Goal: Transaction & Acquisition: Purchase product/service

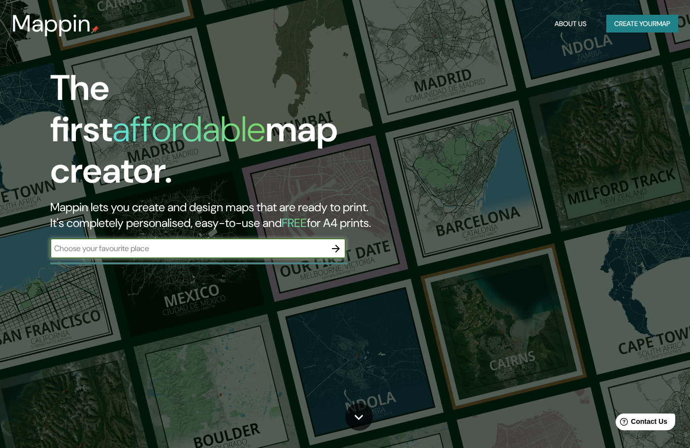
click at [177, 243] on input "text" at bounding box center [188, 248] width 276 height 11
type input "[PERSON_NAME] [GEOGRAPHIC_DATA]"
click at [339, 245] on icon "button" at bounding box center [336, 249] width 8 height 8
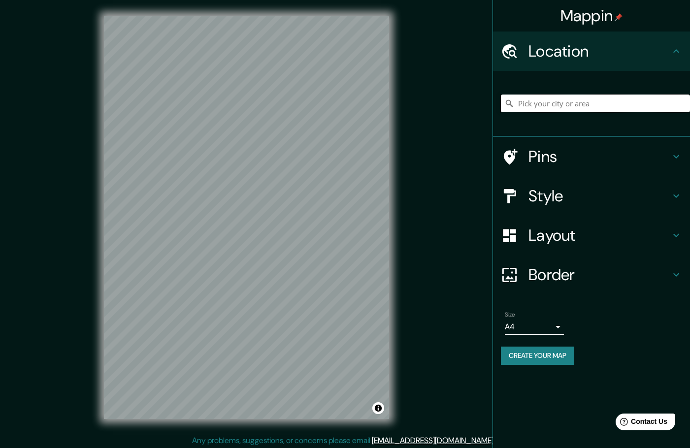
click at [554, 101] on input "Pick your city or area" at bounding box center [595, 104] width 189 height 18
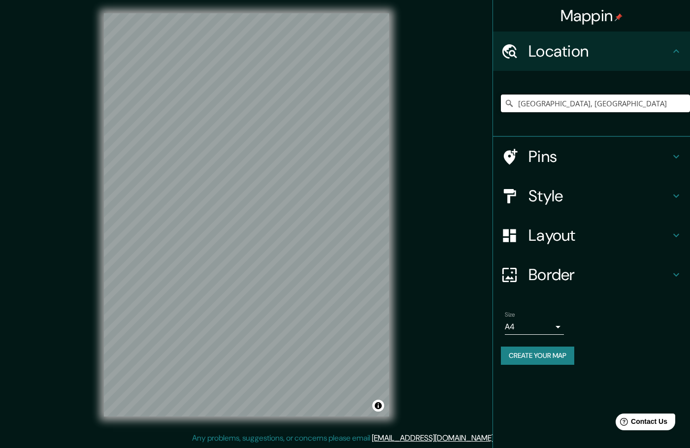
type input "[GEOGRAPHIC_DATA], [GEOGRAPHIC_DATA]"
click at [219, 230] on div at bounding box center [223, 231] width 8 height 8
click at [218, 228] on div at bounding box center [219, 229] width 8 height 8
click at [197, 229] on div at bounding box center [196, 226] width 8 height 8
click at [216, 231] on div at bounding box center [217, 230] width 8 height 8
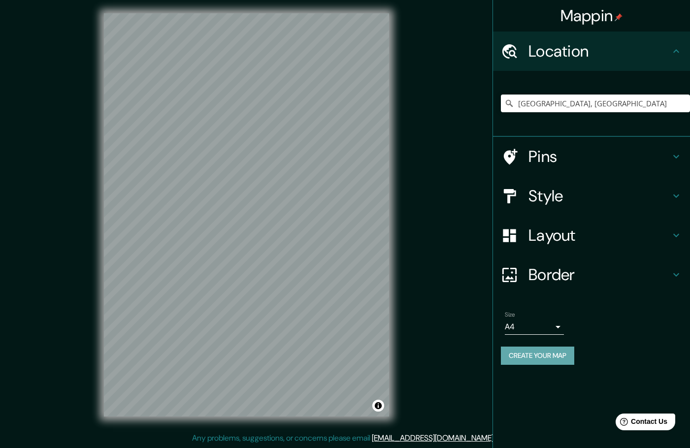
click at [528, 354] on button "Create your map" at bounding box center [537, 356] width 73 height 18
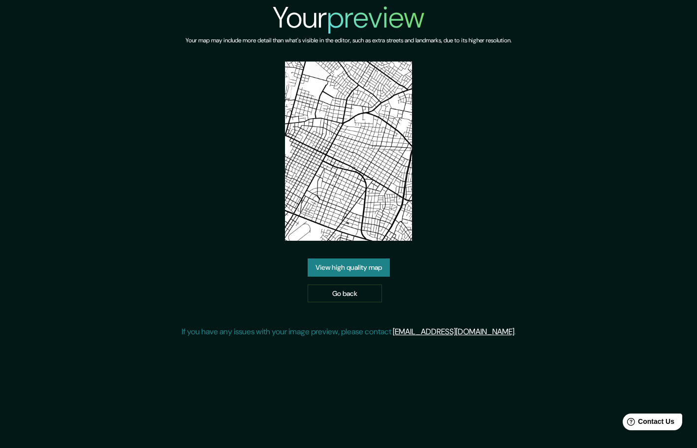
click at [349, 265] on link "View high quality map" at bounding box center [349, 267] width 82 height 18
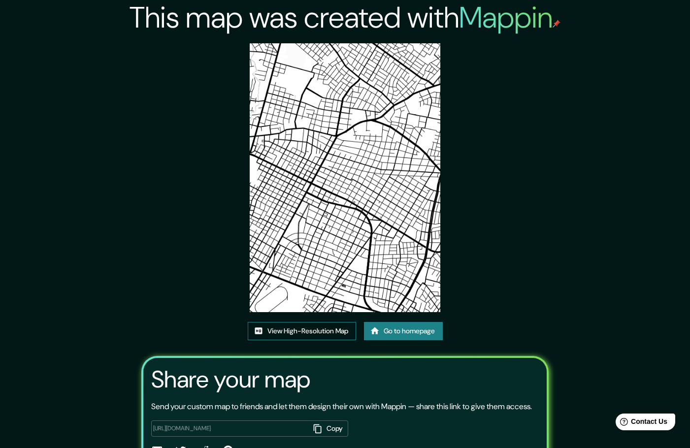
click at [342, 335] on link "View High-Resolution Map" at bounding box center [302, 331] width 108 height 18
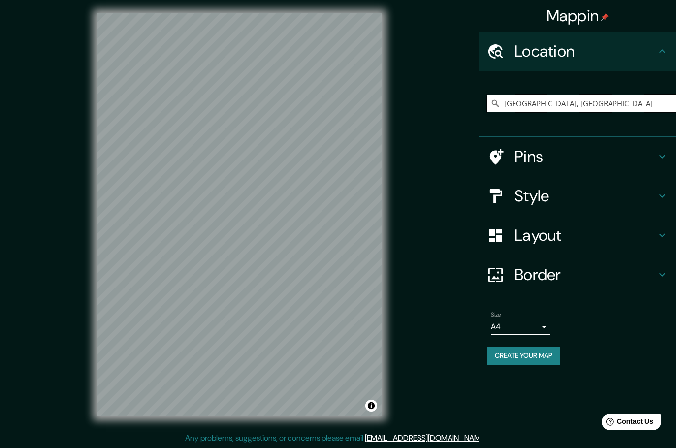
click at [594, 106] on input "[GEOGRAPHIC_DATA], [GEOGRAPHIC_DATA]" at bounding box center [581, 104] width 189 height 18
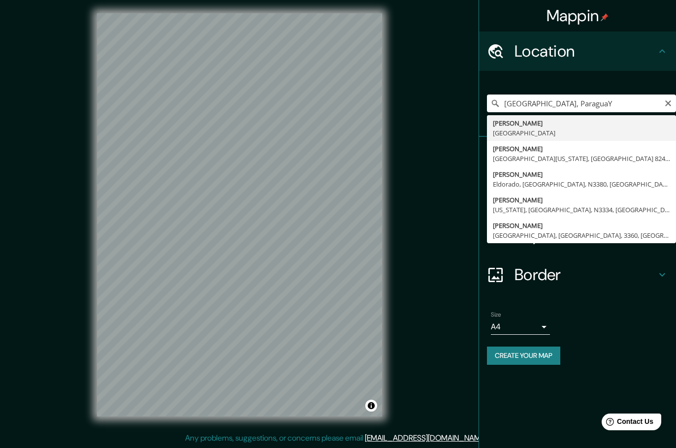
type input "[GEOGRAPHIC_DATA], [GEOGRAPHIC_DATA]"
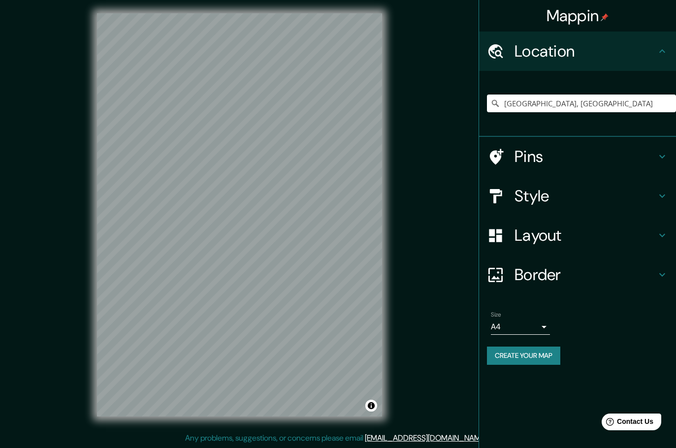
click at [536, 156] on h4 "Pins" at bounding box center [586, 157] width 142 height 20
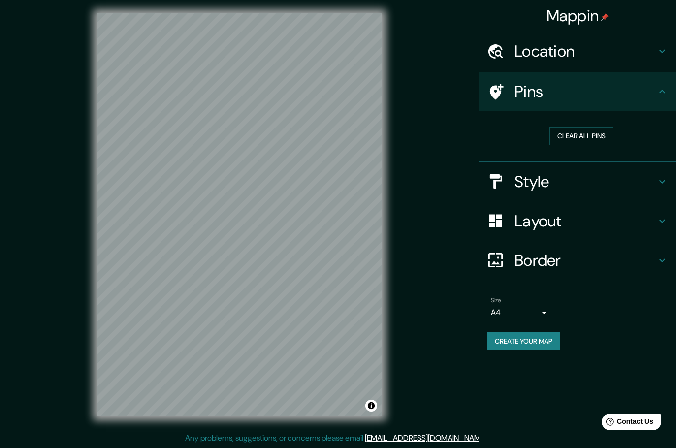
click at [597, 182] on h4 "Style" at bounding box center [586, 182] width 142 height 20
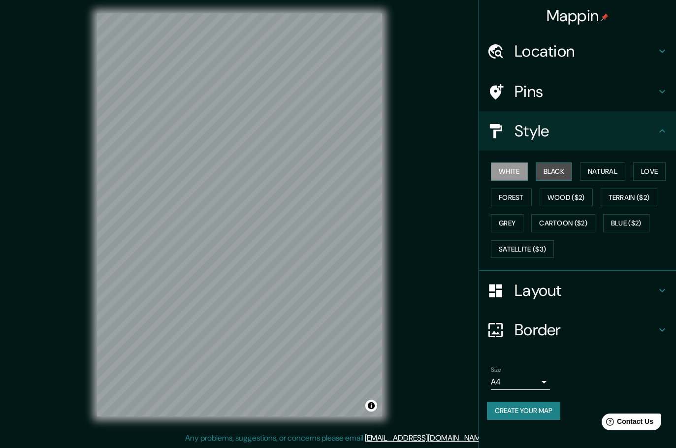
click at [558, 173] on button "Black" at bounding box center [554, 171] width 37 height 18
click at [527, 412] on button "Create your map" at bounding box center [523, 411] width 73 height 18
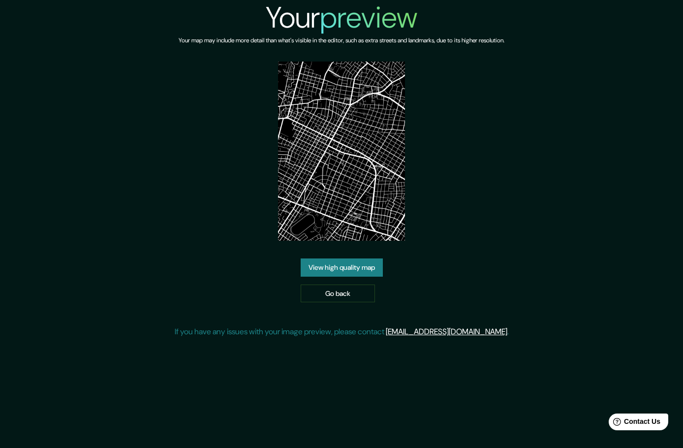
click at [355, 272] on link "View high quality map" at bounding box center [342, 267] width 82 height 18
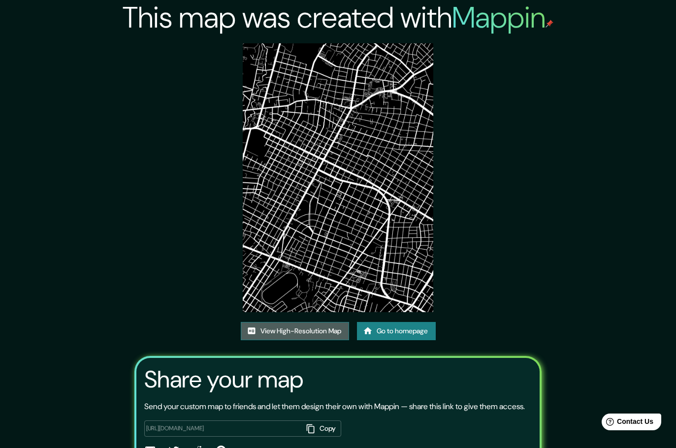
click at [288, 324] on link "View High-Resolution Map" at bounding box center [295, 331] width 108 height 18
